Goal: Contribute content: Add original content to the website for others to see

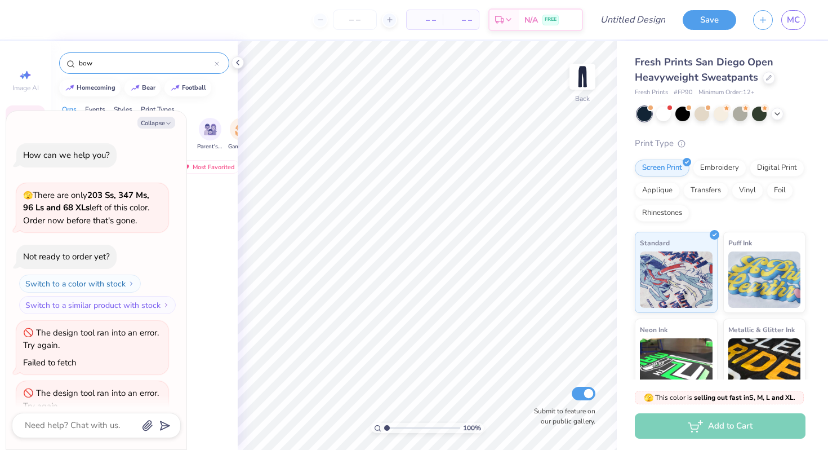
scroll to position [93, 0]
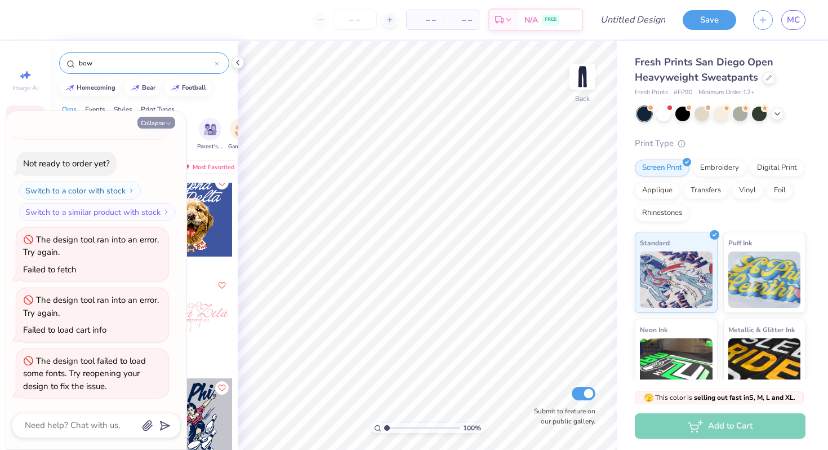
click at [155, 122] on button "Collapse" at bounding box center [156, 123] width 38 height 12
type textarea "x"
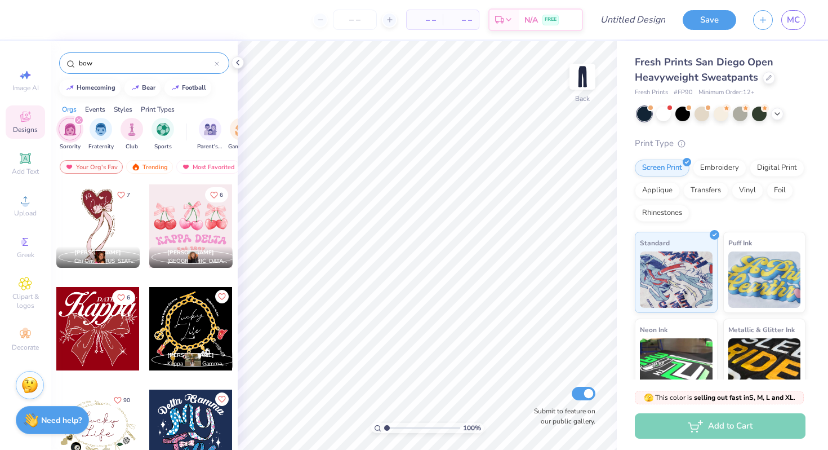
scroll to position [4306, 0]
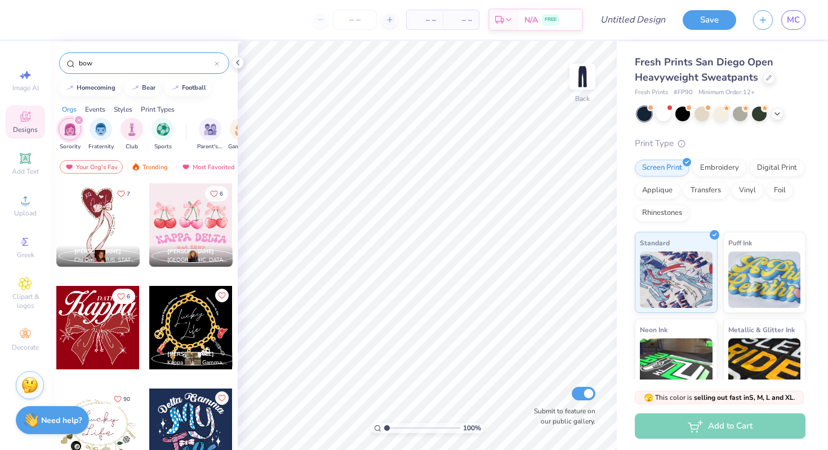
click at [104, 215] on div at bounding box center [97, 224] width 83 height 83
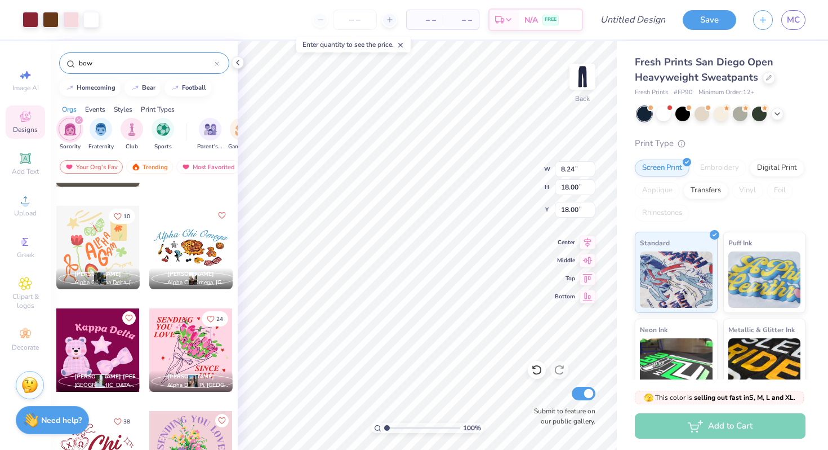
scroll to position [3868, 0]
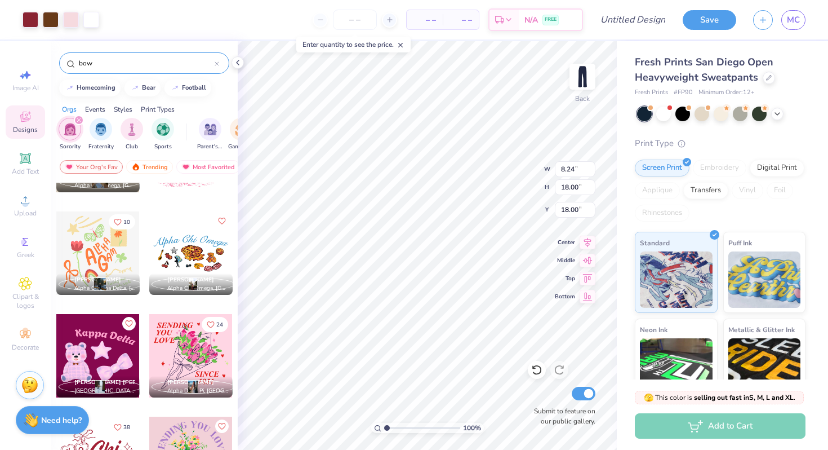
click at [121, 64] on input "bow" at bounding box center [146, 62] width 137 height 11
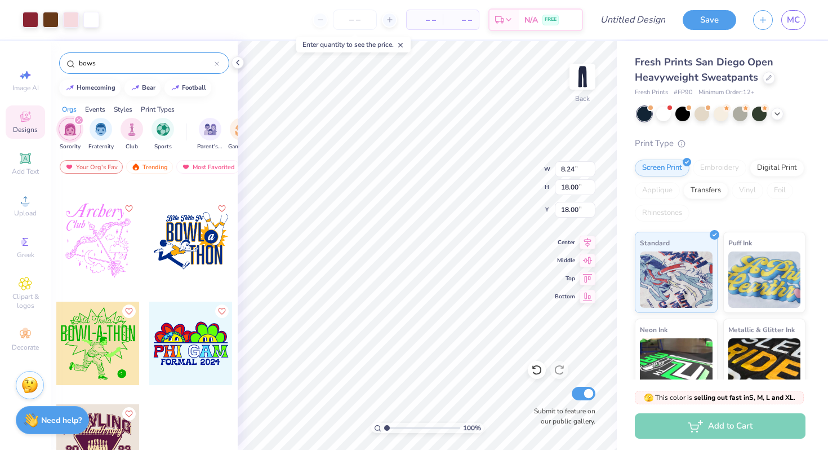
scroll to position [8919, 0]
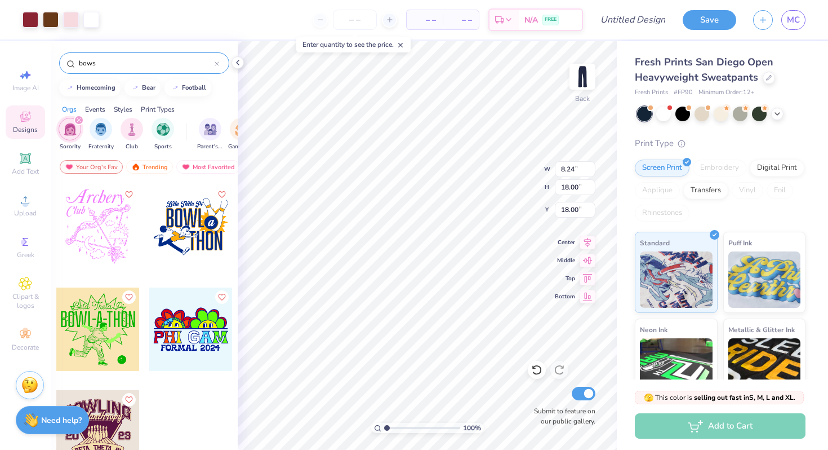
type input "bows"
type input "7.79"
click at [193, 164] on div "Most Favorited" at bounding box center [208, 167] width 64 height 14
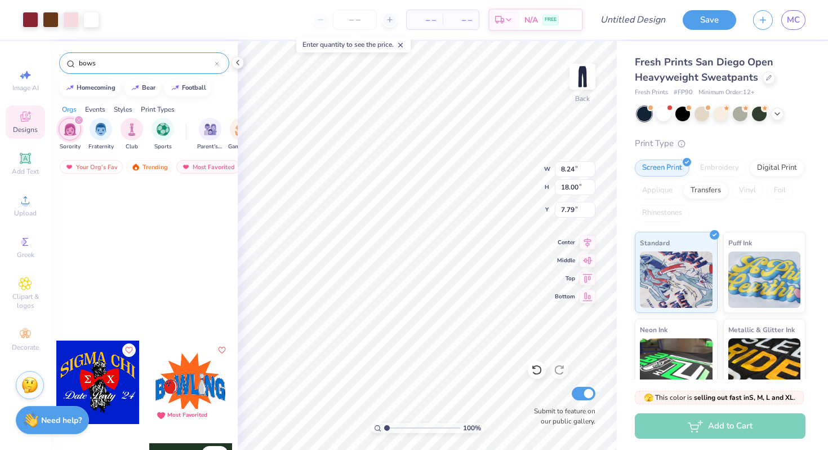
scroll to position [6891, 0]
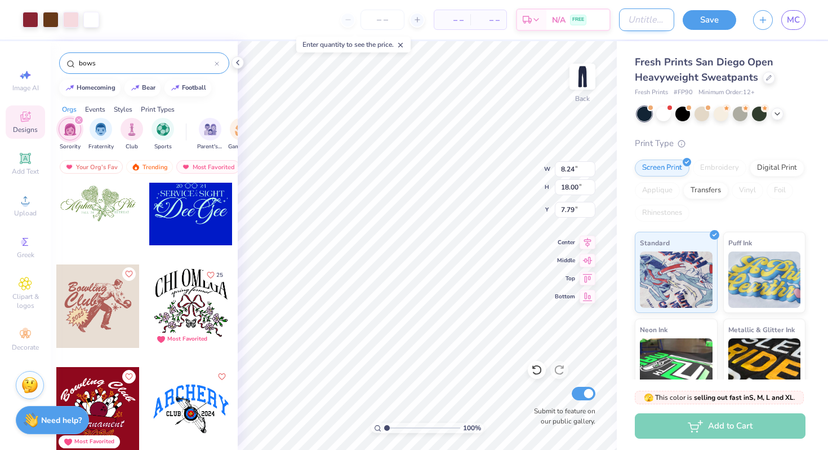
click at [641, 8] on input "Design Title" at bounding box center [646, 19] width 55 height 23
click at [646, 27] on input "tri sig matching set" at bounding box center [646, 19] width 55 height 23
drag, startPoint x: 647, startPoint y: 22, endPoint x: 772, endPoint y: 21, distance: 125.1
click at [773, 22] on div "Art colors – – Per Item – – Total Est. Delivery N/A FREE Design Title tri sig m…" at bounding box center [414, 19] width 828 height 39
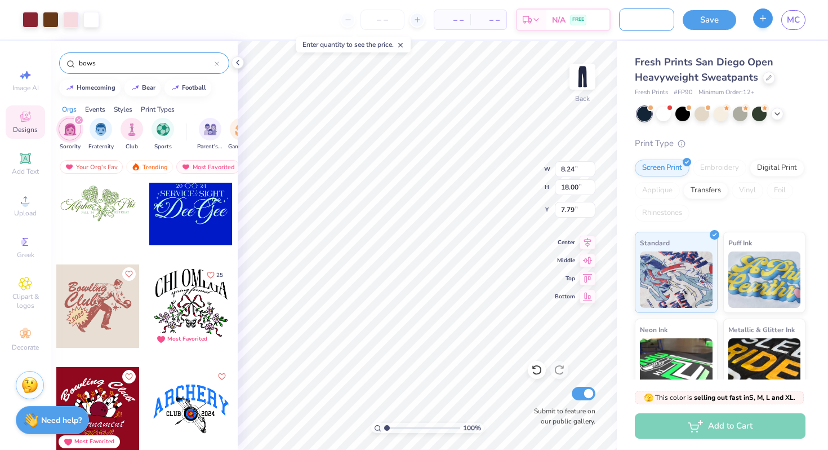
scroll to position [0, 69]
type input "tri sig matching set pants"
click at [712, 20] on button "Save" at bounding box center [710, 18] width 54 height 20
click at [390, 24] on input "number" at bounding box center [383, 20] width 44 height 20
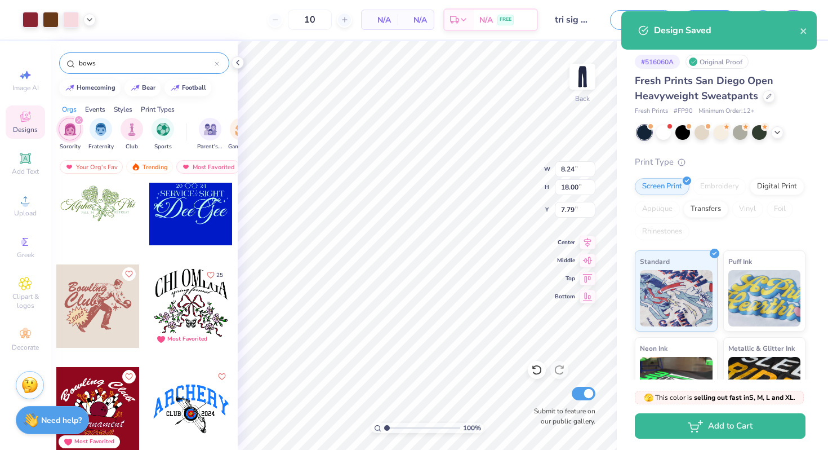
type input "12"
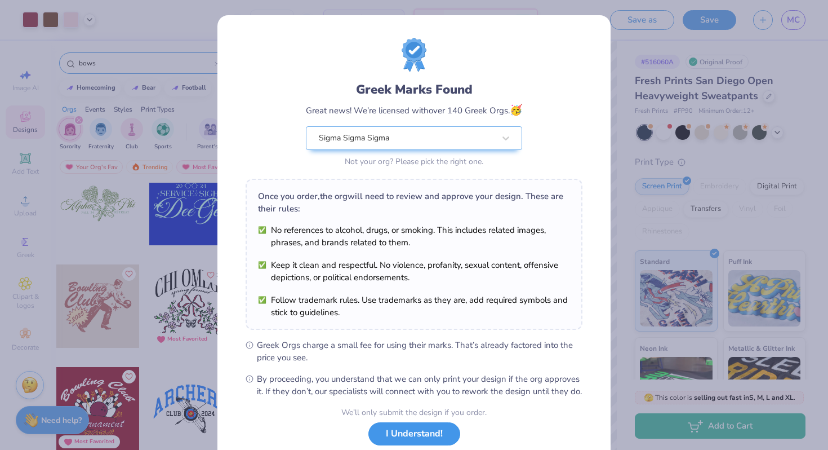
click at [393, 443] on button "I Understand!" at bounding box center [414, 433] width 92 height 23
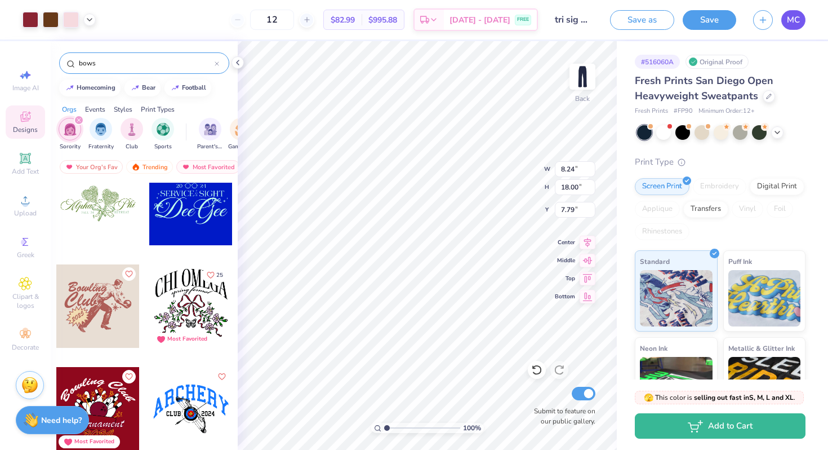
click at [800, 24] on link "MC" at bounding box center [793, 20] width 24 height 20
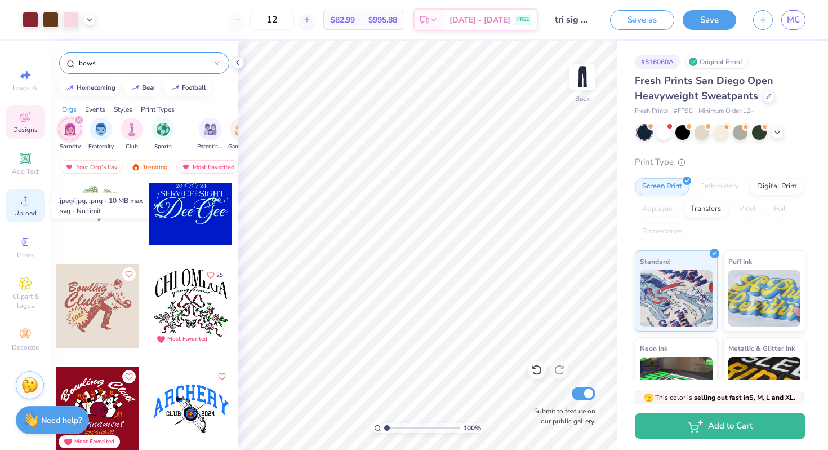
click at [30, 205] on icon at bounding box center [26, 200] width 14 height 14
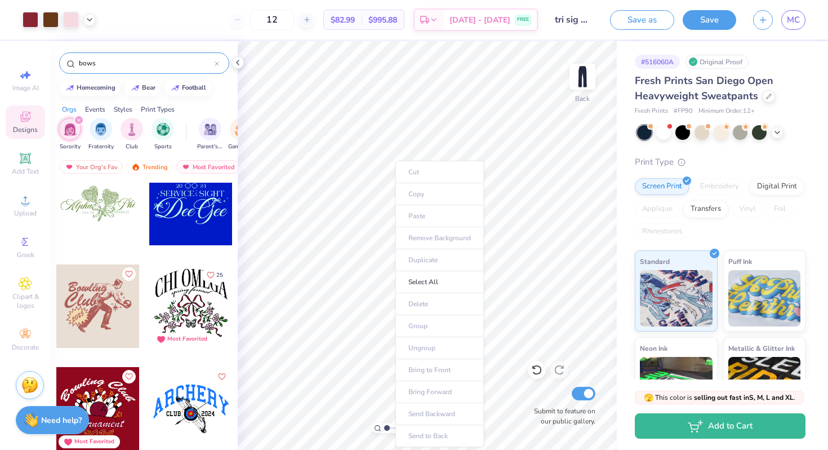
click at [415, 215] on ul "Cut Copy Paste Remove Background Duplicate Select All Delete Group Ungroup Brin…" at bounding box center [439, 304] width 88 height 286
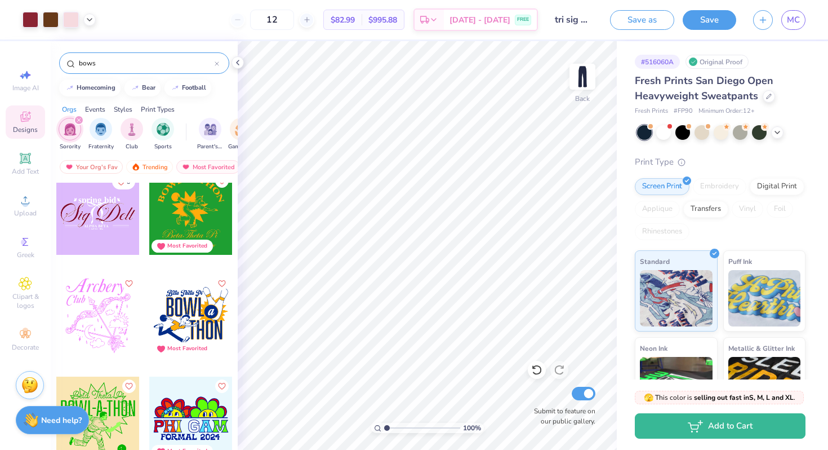
scroll to position [8919, 0]
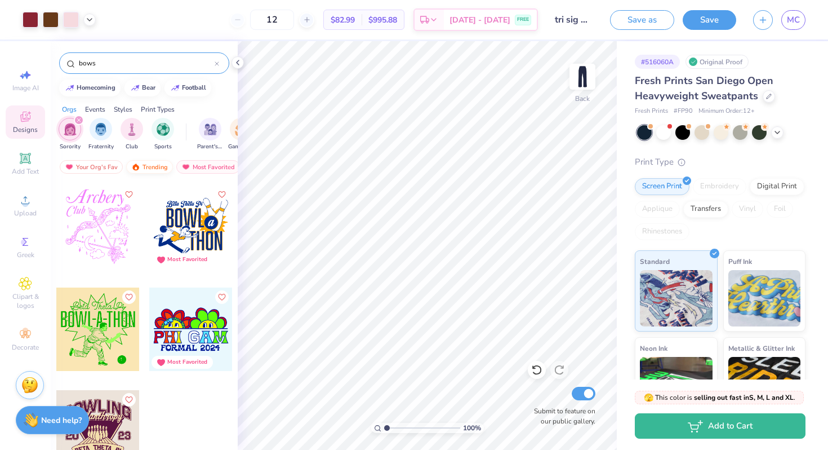
click at [155, 167] on div "Trending" at bounding box center [149, 167] width 47 height 14
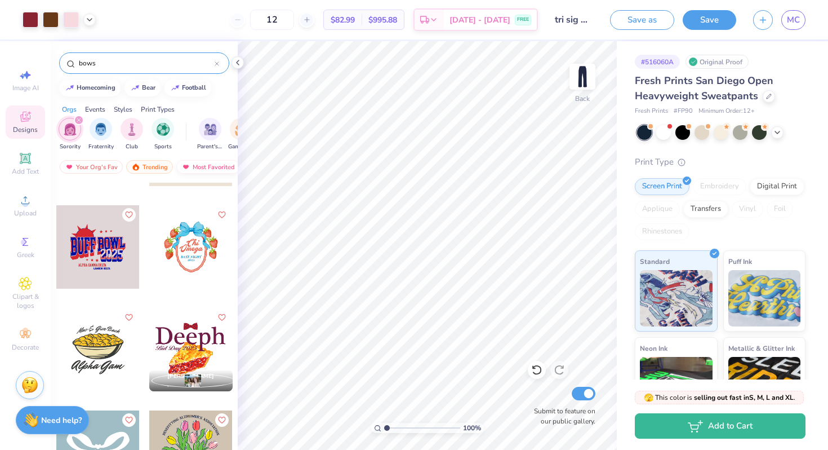
scroll to position [0, 65]
click at [188, 165] on img at bounding box center [187, 167] width 9 height 8
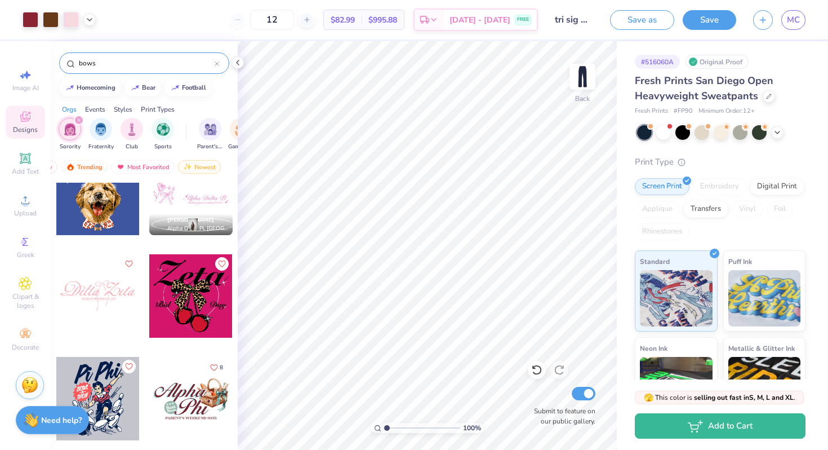
scroll to position [3199, 0]
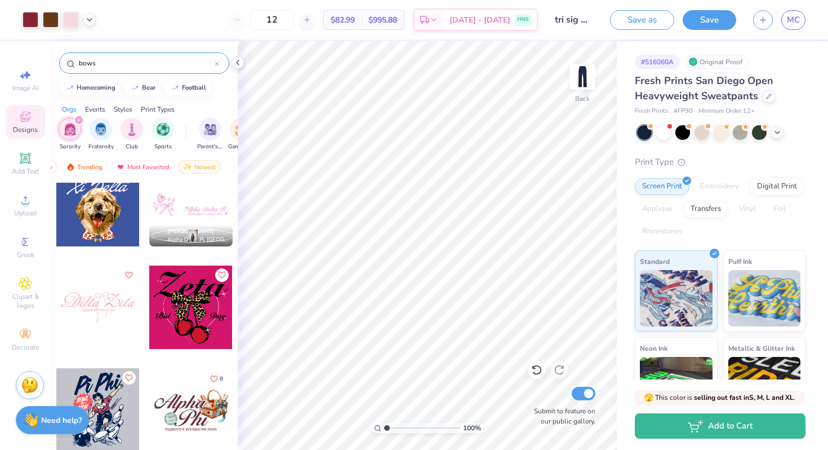
click at [212, 216] on div at bounding box center [190, 204] width 83 height 83
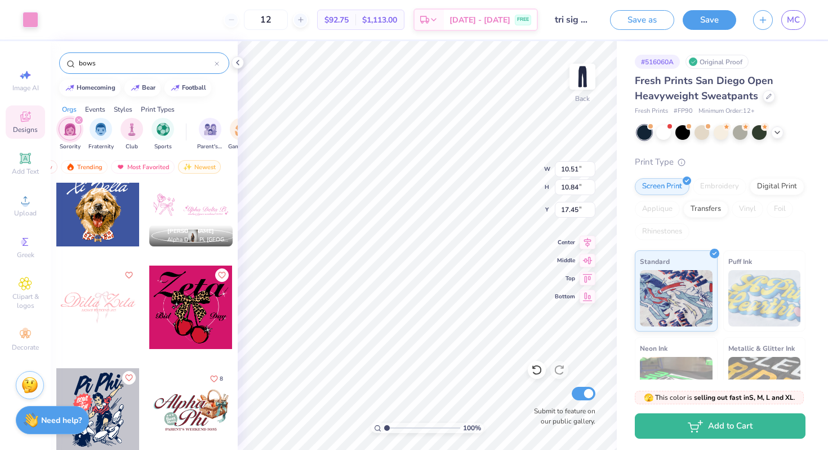
type input "17.45"
click at [579, 94] on div "Back" at bounding box center [583, 84] width 26 height 40
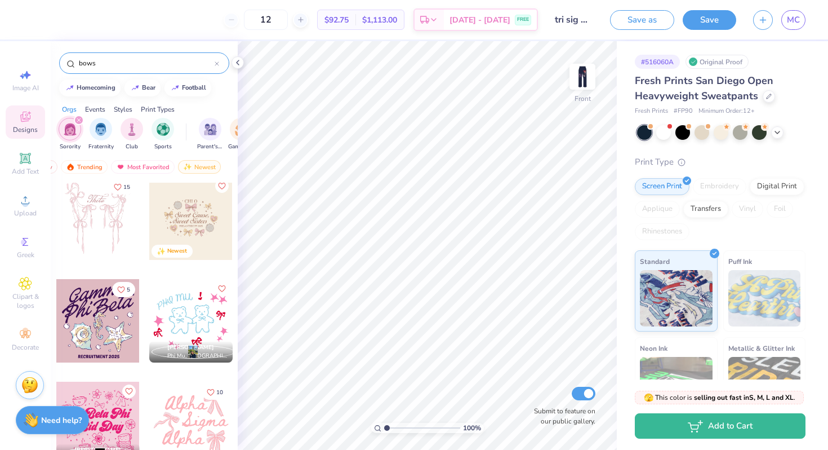
scroll to position [0, 0]
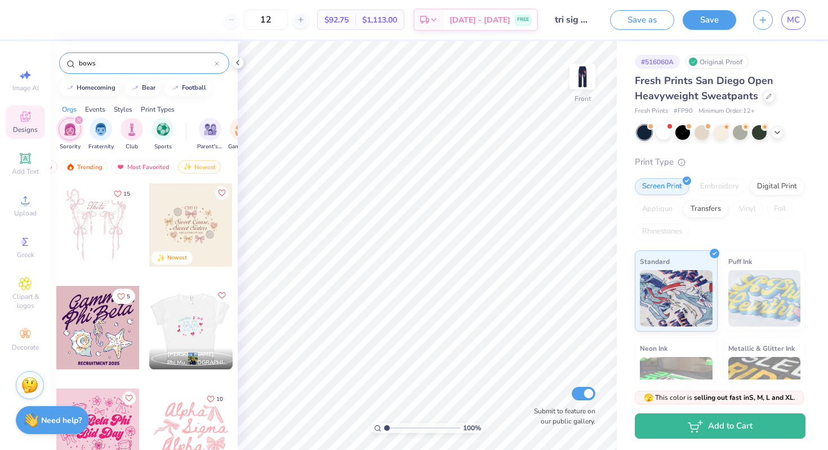
click at [115, 229] on div at bounding box center [97, 224] width 83 height 83
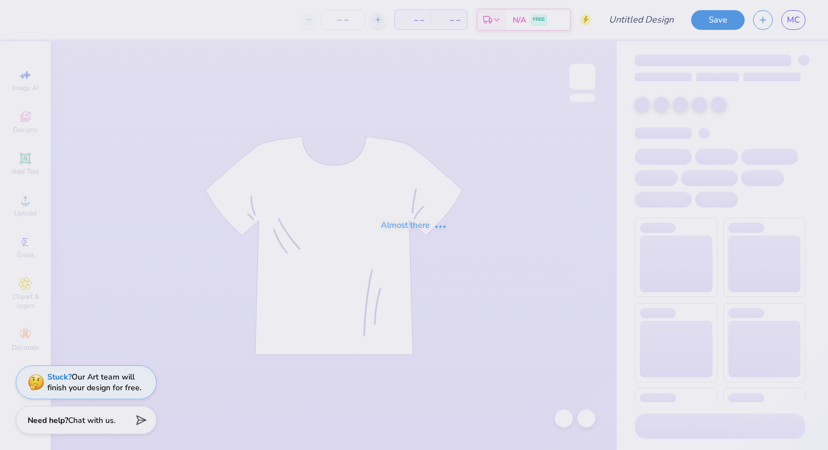
type input "tri sig matching set"
type input "2"
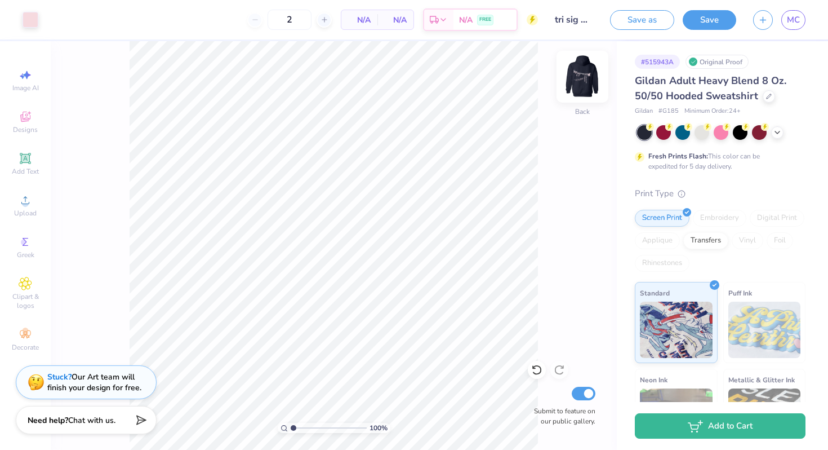
click at [593, 70] on img at bounding box center [582, 76] width 45 height 45
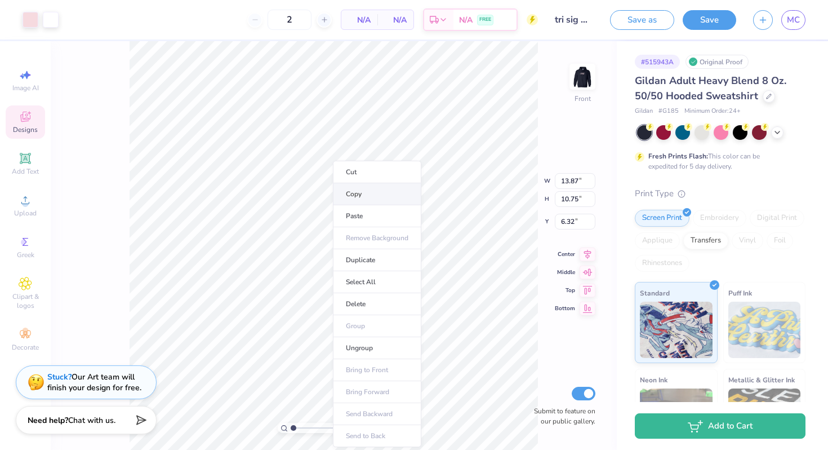
click at [357, 194] on li "Copy" at bounding box center [377, 194] width 88 height 22
